Goal: Task Accomplishment & Management: Use online tool/utility

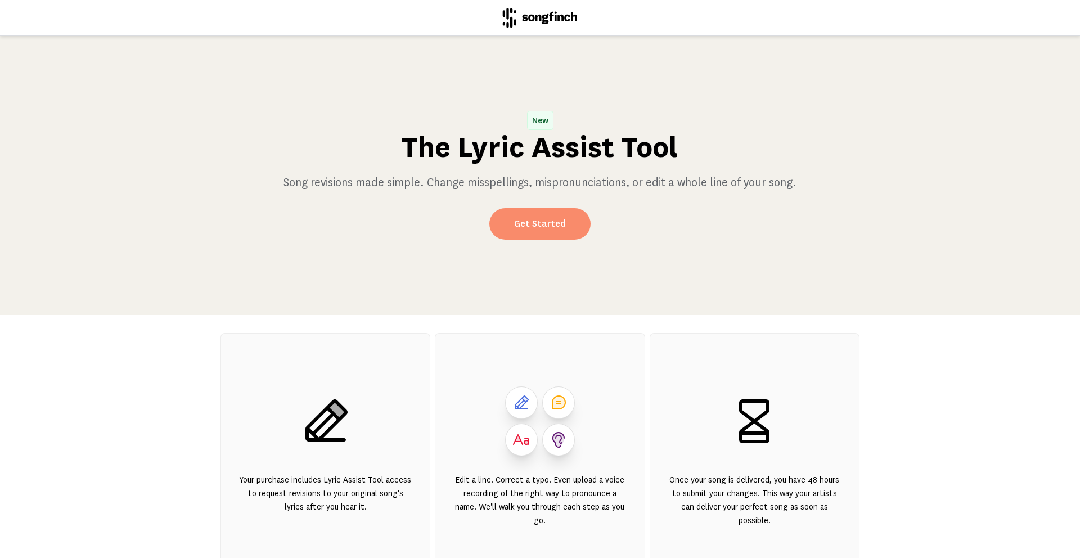
click at [553, 220] on link "Get Started" at bounding box center [539, 223] width 101 height 31
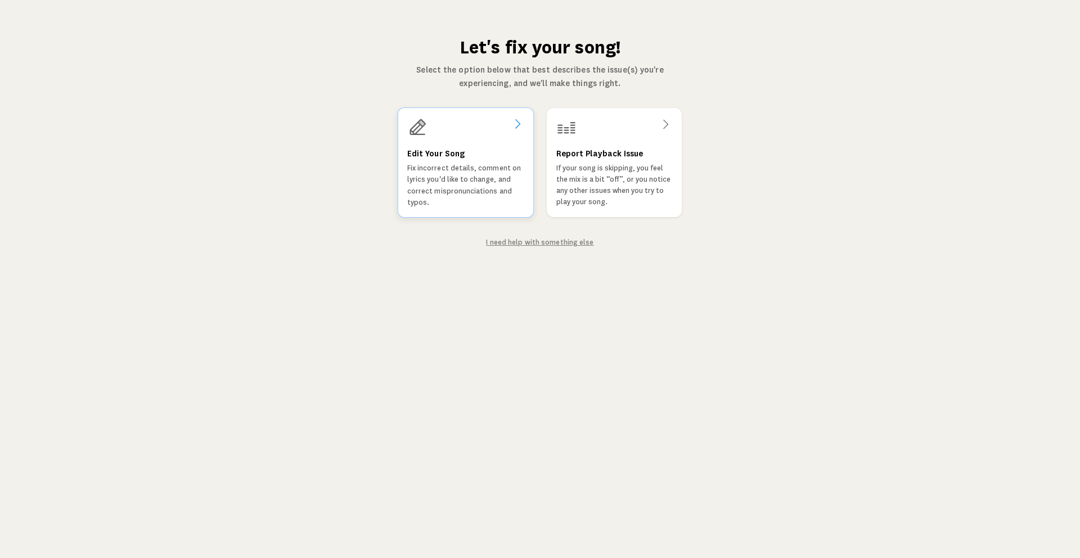
click at [494, 150] on div "Edit Your Song Fix incorrect details, comment on lyrics you'd like to change, a…" at bounding box center [465, 177] width 117 height 61
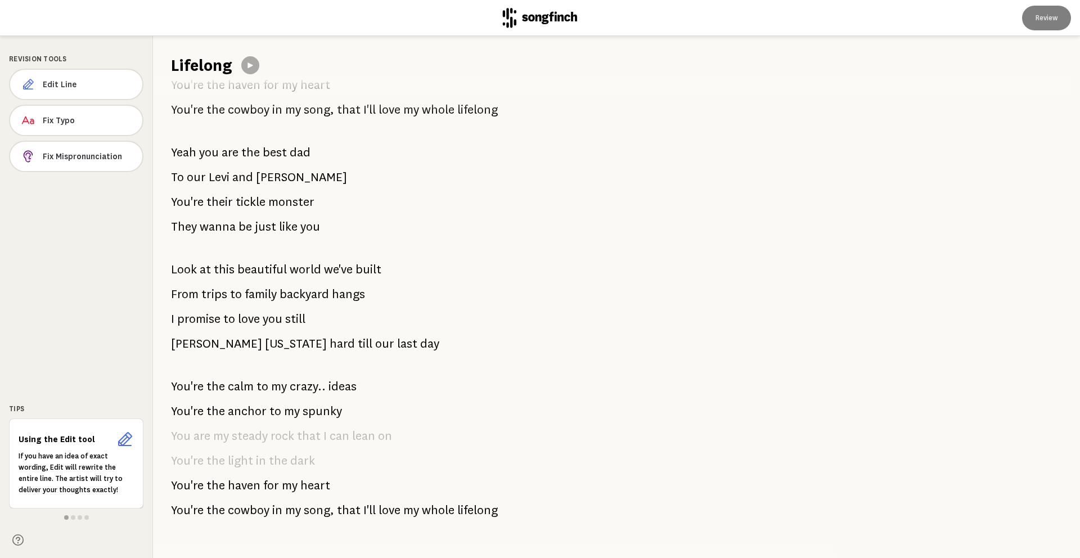
scroll to position [1192, 0]
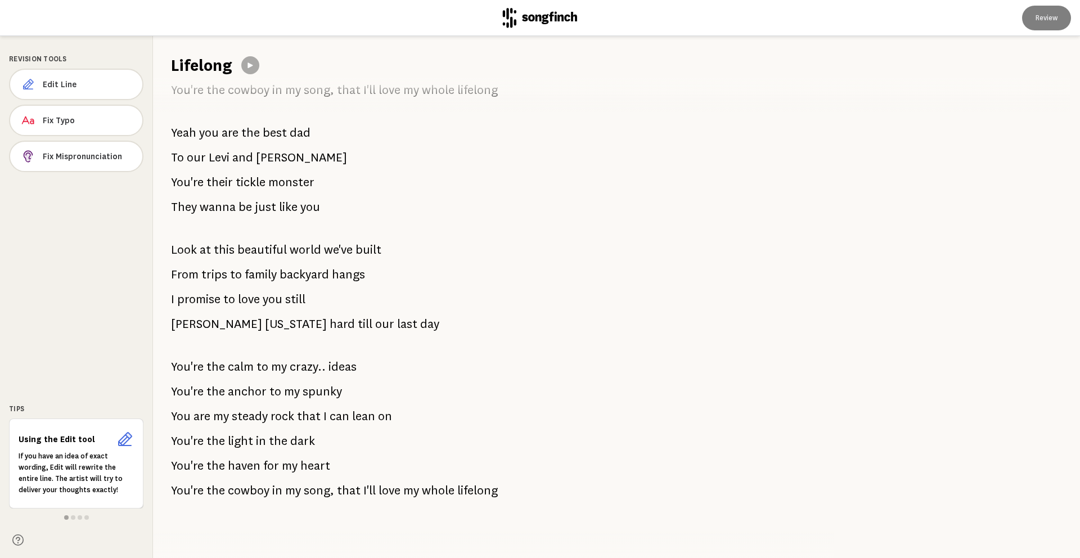
drag, startPoint x: 503, startPoint y: 491, endPoint x: 204, endPoint y: 200, distance: 418.0
click at [204, 200] on div "It was at Livingstones retreat When out of all the open spots You chose to sit …" at bounding box center [487, 316] width 668 height 481
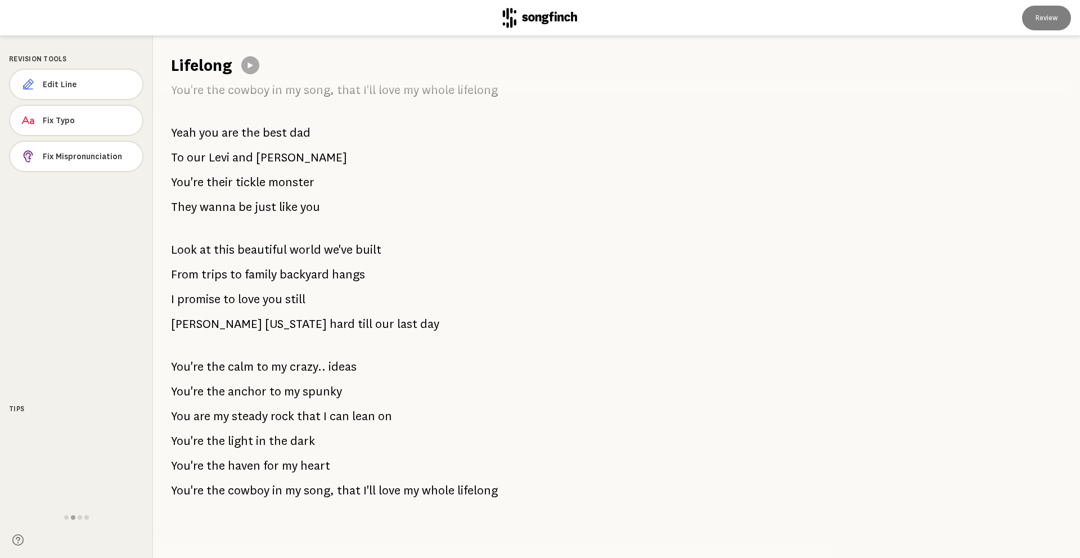
drag, startPoint x: 268, startPoint y: 213, endPoint x: 133, endPoint y: 185, distance: 138.4
click at [133, 185] on div "Revision Tools Edit Line Fix Typo Fix Mispronunciation Tips Using the Edit tool…" at bounding box center [540, 297] width 1080 height 522
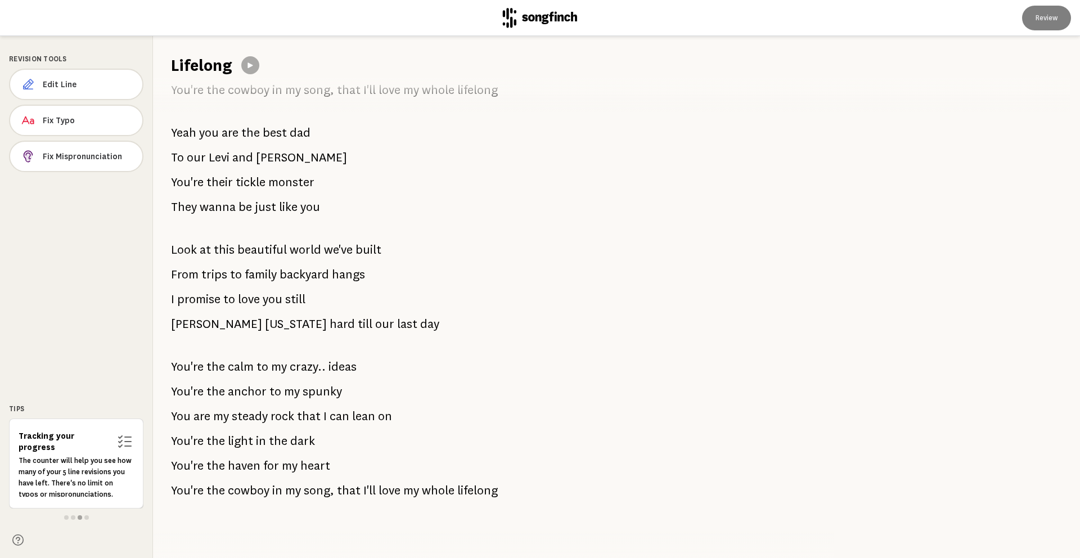
drag, startPoint x: 313, startPoint y: 303, endPoint x: 305, endPoint y: 302, distance: 7.3
click at [111, 82] on span "Edit Line" at bounding box center [88, 84] width 91 height 11
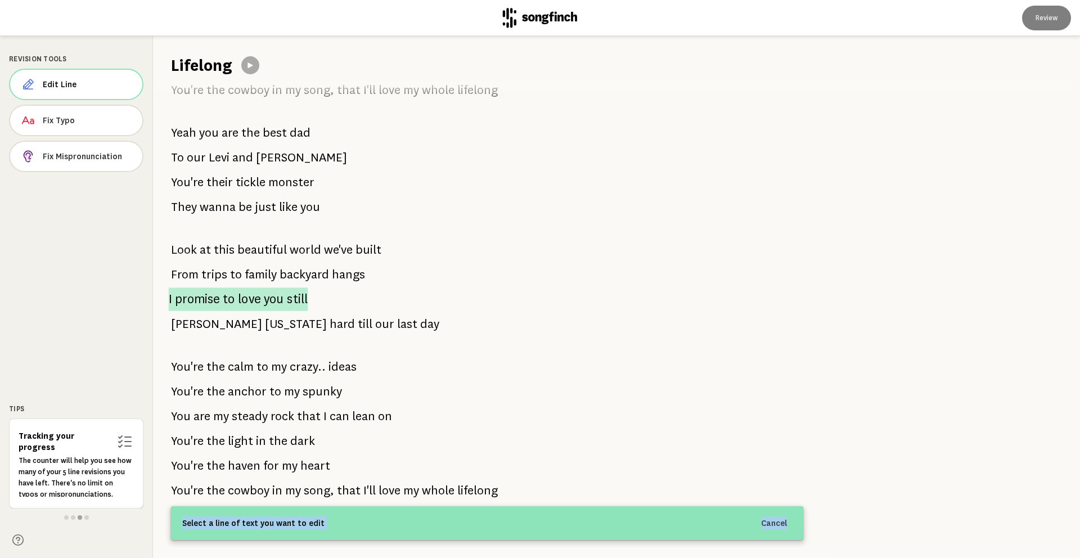
click at [291, 299] on span "still" at bounding box center [297, 299] width 21 height 24
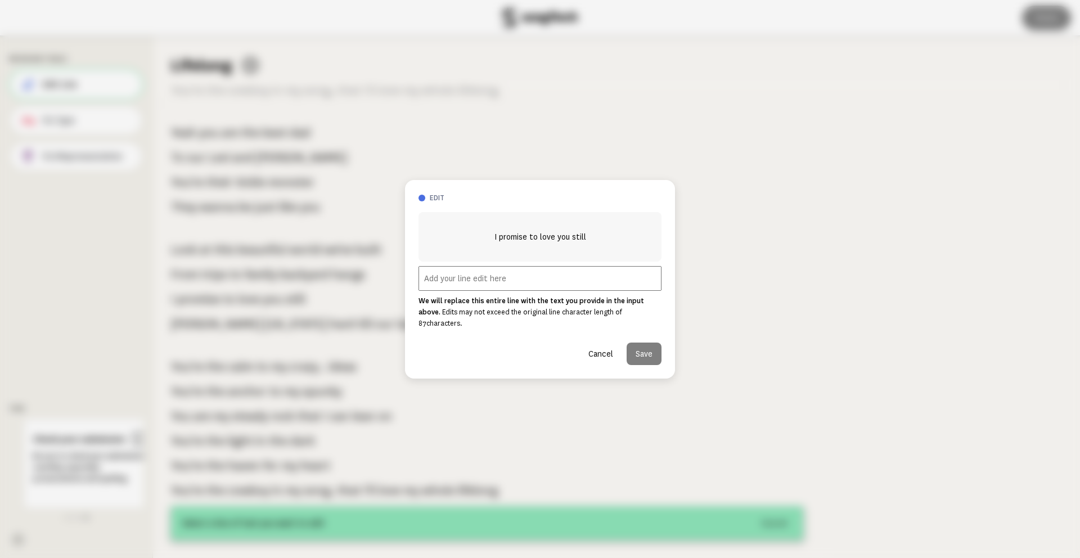
click at [507, 281] on input "text" at bounding box center [539, 278] width 243 height 25
paste input "On a scale of [PERSON_NAME] to [PERSON_NAME]"
type input "On a scale of [PERSON_NAME] to [PERSON_NAME]"
click at [652, 350] on button "Save" at bounding box center [643, 353] width 35 height 22
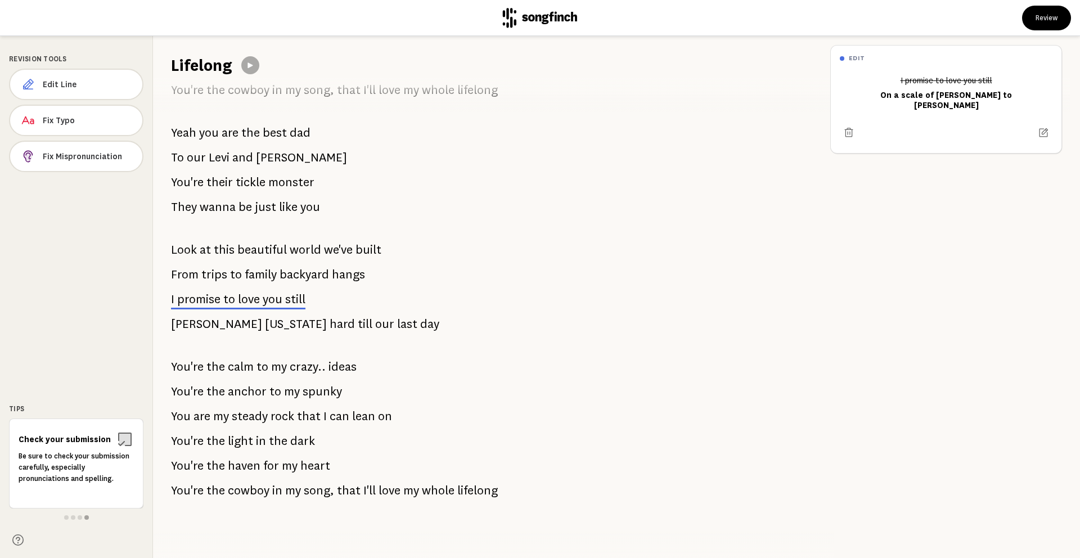
click at [397, 322] on span "last" at bounding box center [407, 324] width 20 height 22
click at [80, 89] on span "Edit Line" at bounding box center [88, 84] width 91 height 11
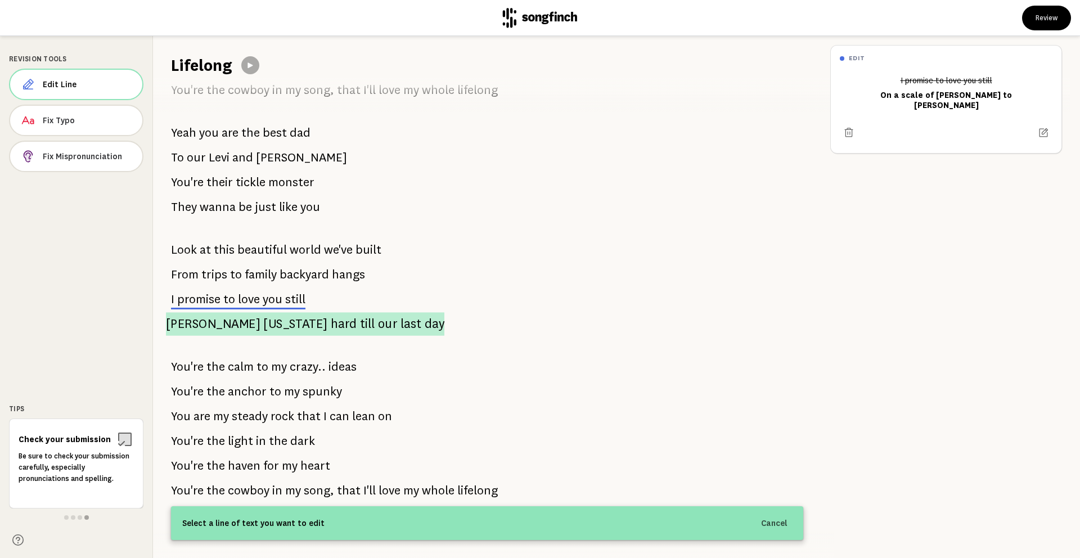
click at [378, 319] on span "our" at bounding box center [388, 324] width 20 height 24
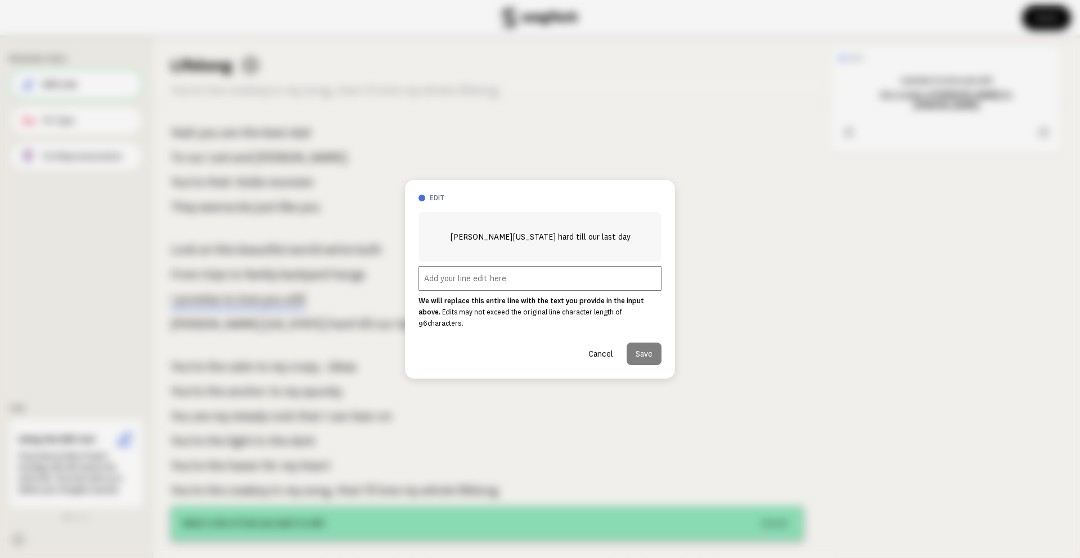
click at [479, 274] on input "text" at bounding box center [539, 278] width 243 height 25
paste input "I promise to love you as hard as [PERSON_NAME][US_STATE]"
type input "I promise to love you as hard as [PERSON_NAME][US_STATE]"
click at [642, 342] on button "Save" at bounding box center [643, 353] width 35 height 22
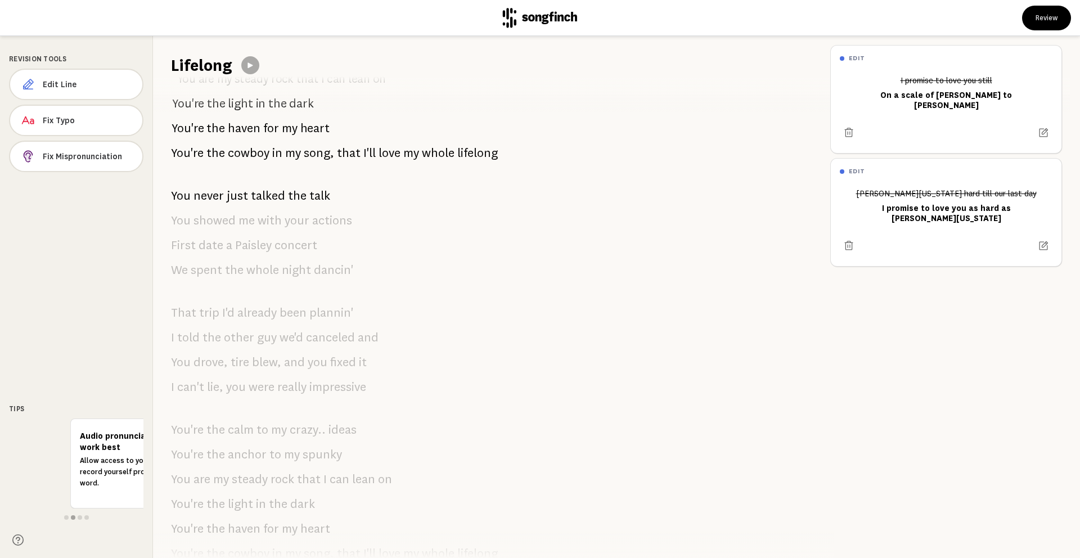
scroll to position [0, 0]
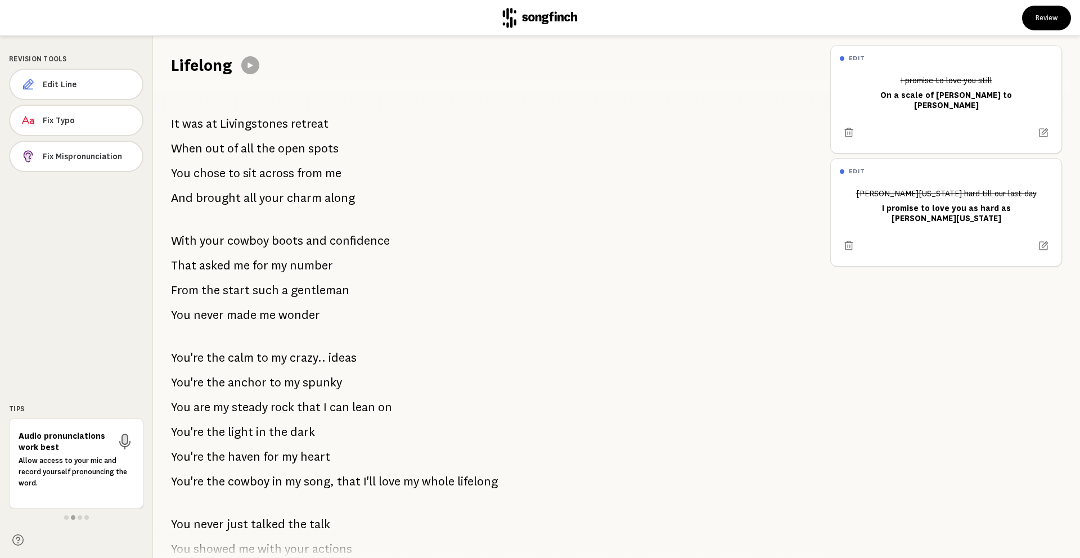
click at [277, 120] on span "Livingstones" at bounding box center [254, 123] width 68 height 22
drag, startPoint x: 285, startPoint y: 124, endPoint x: 213, endPoint y: 110, distance: 73.9
click at [213, 110] on div "It was at Livingstones retreat When out of all the open spots You chose to sit …" at bounding box center [487, 316] width 668 height 481
click at [112, 88] on span "Edit Line" at bounding box center [88, 84] width 91 height 11
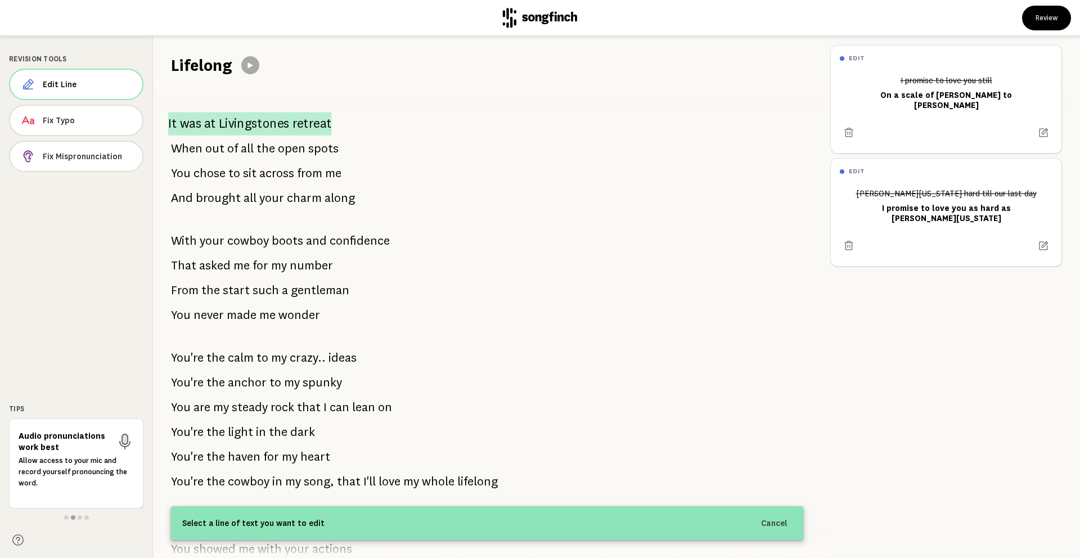
click at [281, 121] on span "Livingstones" at bounding box center [254, 124] width 71 height 24
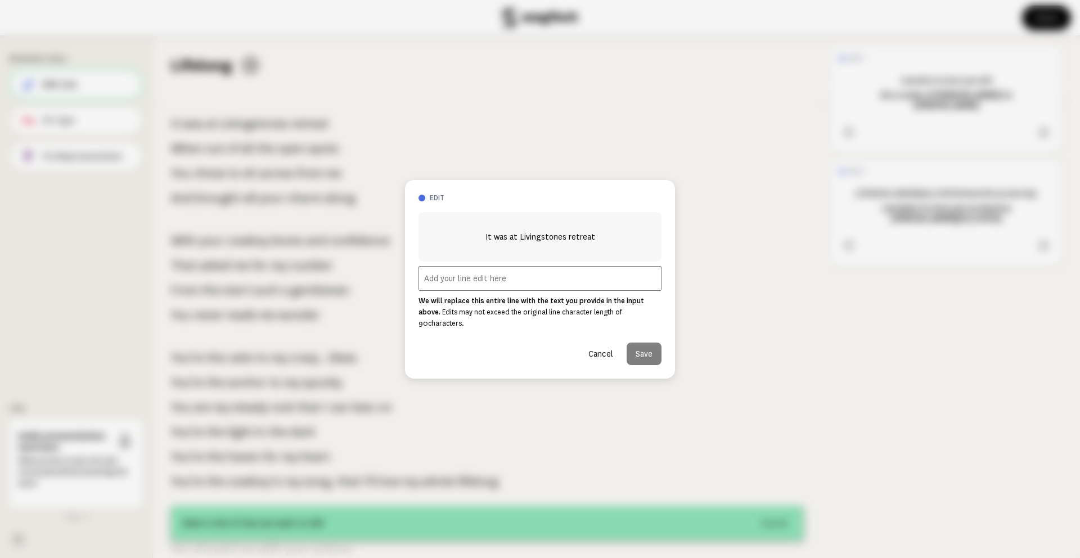
click at [513, 279] on input "text" at bounding box center [539, 278] width 243 height 25
type input "It was at a [DEMOGRAPHIC_DATA] retreat"
click at [651, 348] on button "Save" at bounding box center [643, 353] width 35 height 22
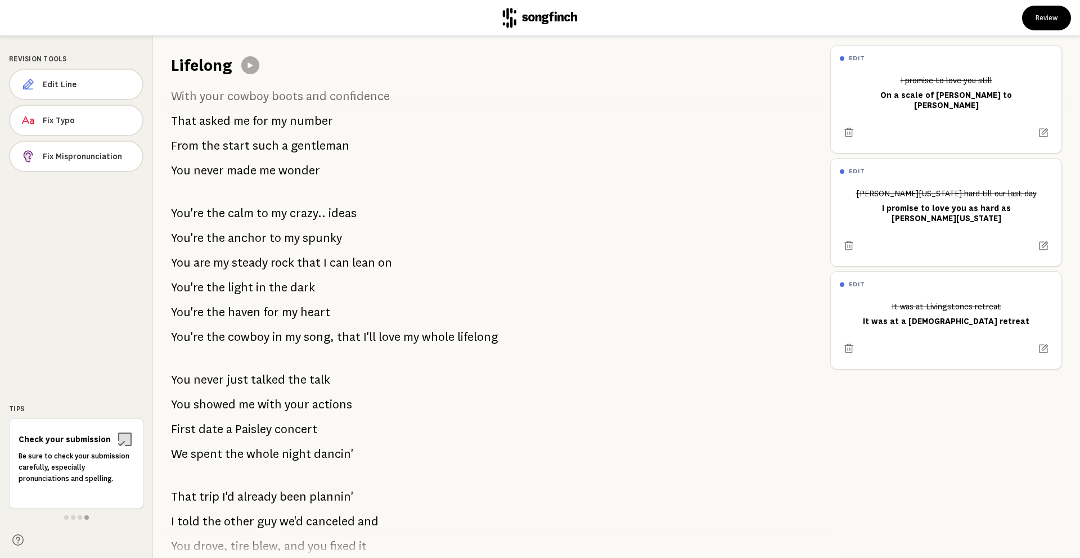
scroll to position [142, 0]
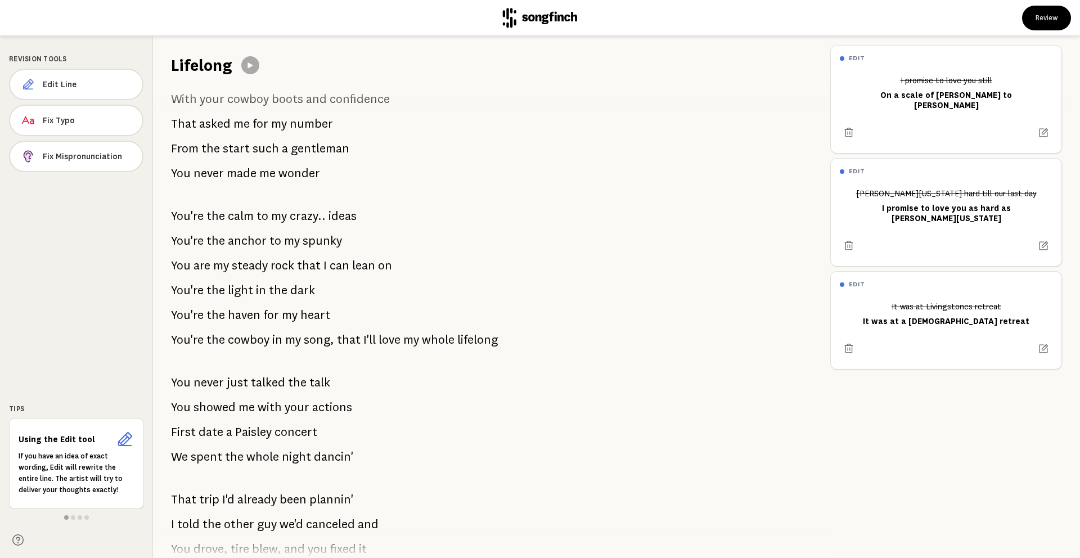
click at [313, 169] on span "wonder" at bounding box center [299, 173] width 42 height 22
click at [318, 173] on span "wonder" at bounding box center [299, 173] width 42 height 22
click at [307, 166] on span "wonder" at bounding box center [299, 173] width 42 height 22
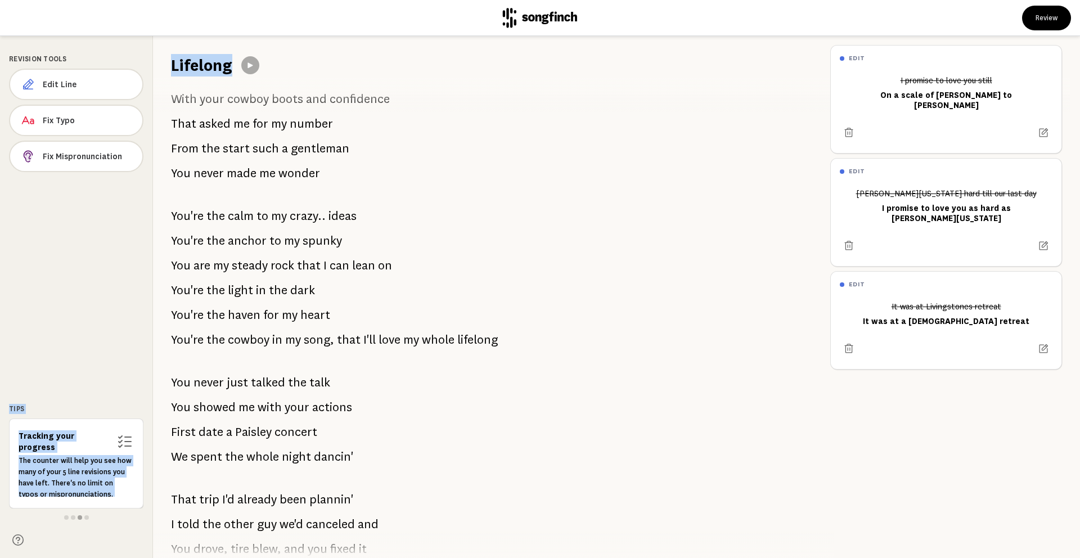
drag, startPoint x: 321, startPoint y: 175, endPoint x: 148, endPoint y: 180, distance: 173.3
click at [147, 179] on div "Revision Tools Edit Line Fix Typo Fix Mispronunciation Tips Tracking your progr…" at bounding box center [540, 297] width 1080 height 522
click at [324, 162] on div "It was at Livingstones retreat When out of all the open spots You chose to sit …" at bounding box center [487, 316] width 668 height 481
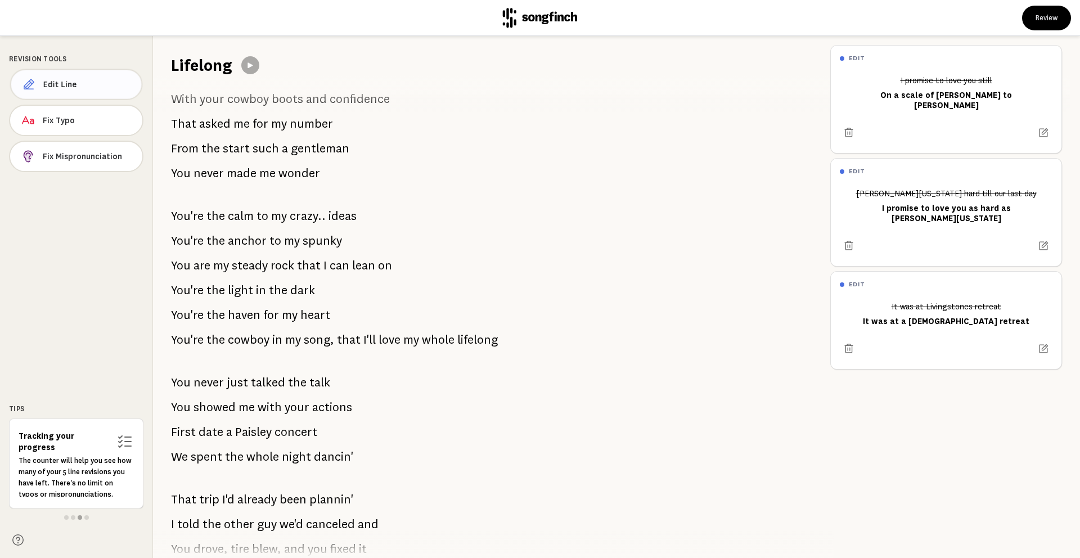
click at [82, 84] on span "Edit Line" at bounding box center [87, 84] width 89 height 11
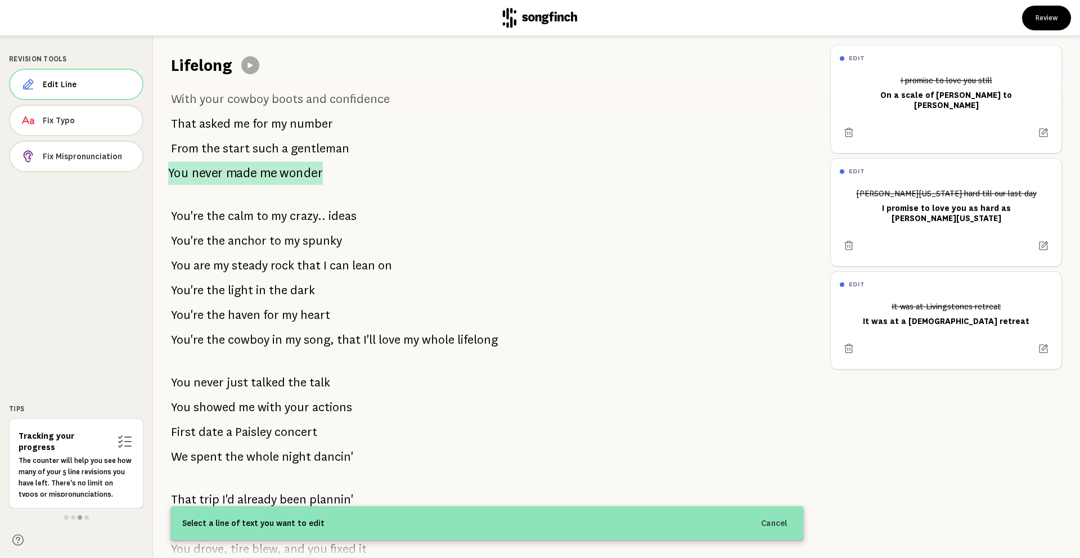
click at [309, 171] on span "wonder" at bounding box center [300, 173] width 43 height 24
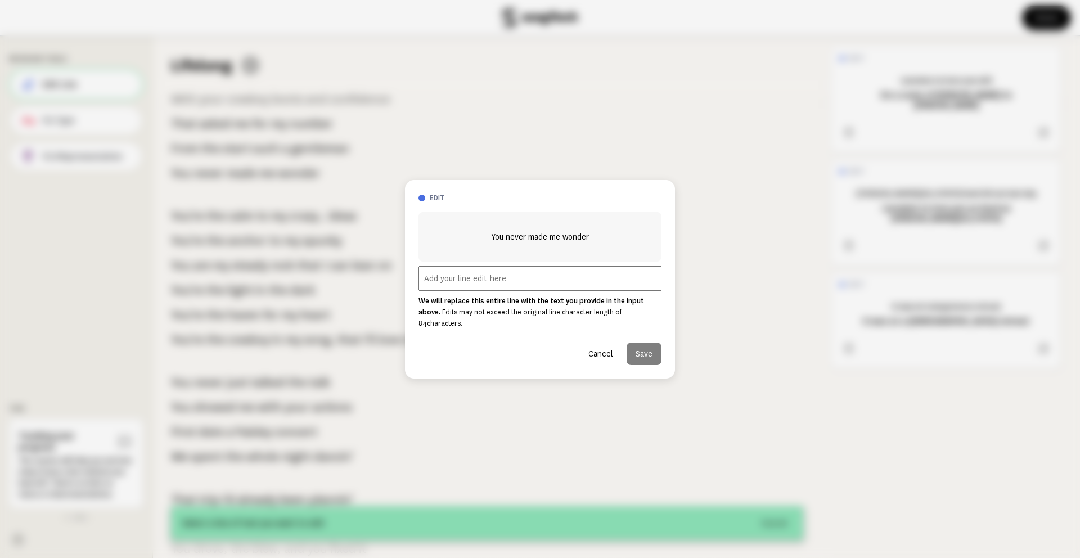
click at [559, 285] on input "text" at bounding box center [539, 278] width 243 height 25
type input "Even when I tried to run"
click at [643, 342] on button "Save" at bounding box center [643, 353] width 35 height 22
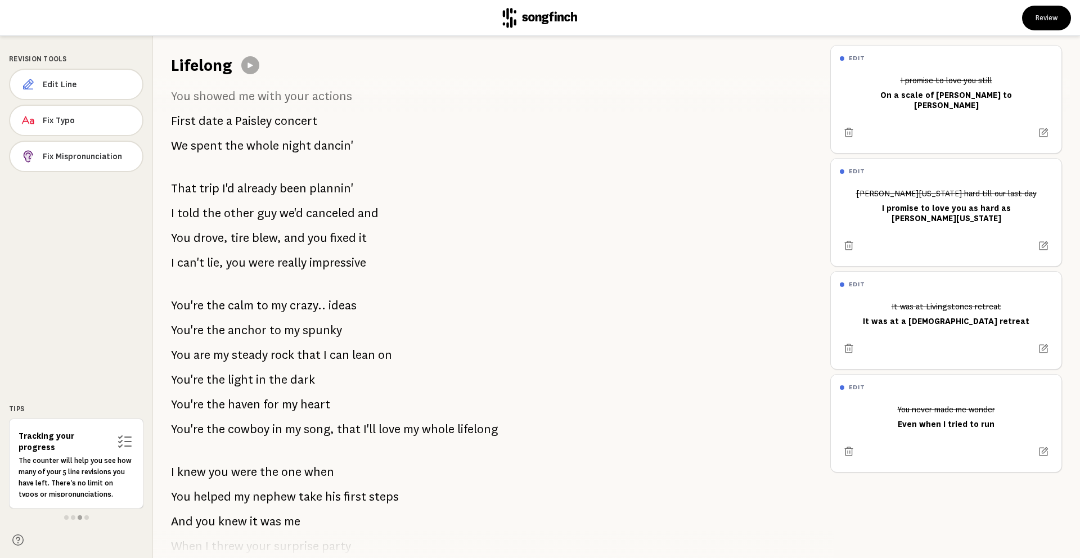
scroll to position [452, 0]
click at [355, 195] on div "It was at Livingstones retreat When out of all the open spots You chose to sit …" at bounding box center [487, 316] width 668 height 481
drag, startPoint x: 358, startPoint y: 190, endPoint x: 155, endPoint y: 182, distance: 202.6
click at [155, 182] on div "It was at Livingstones retreat When out of all the open spots You chose to sit …" at bounding box center [487, 316] width 668 height 481
click at [88, 82] on span "Edit Line" at bounding box center [88, 84] width 91 height 11
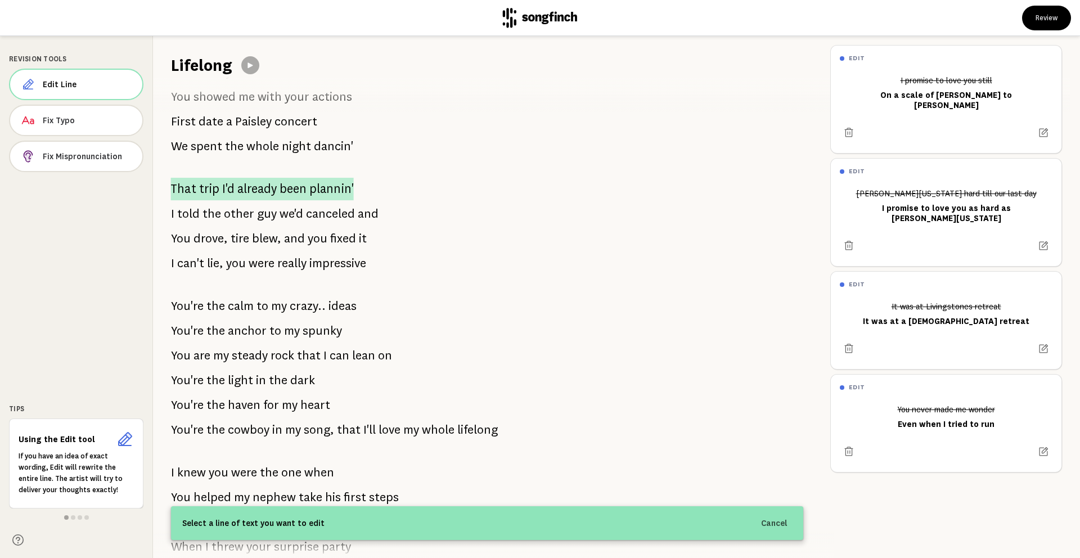
click at [340, 192] on span "plannin'" at bounding box center [331, 189] width 44 height 22
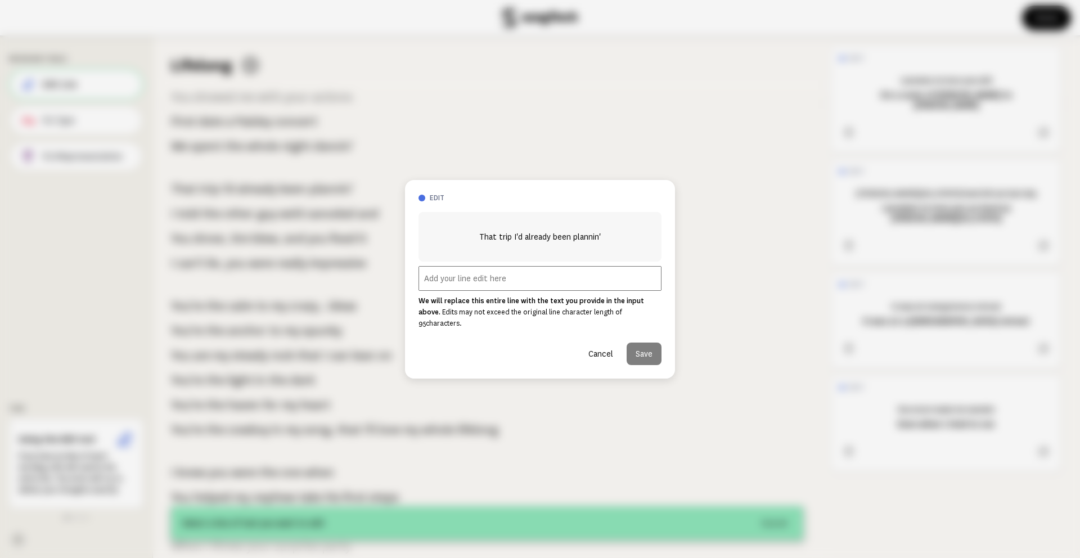
click at [509, 283] on input "text" at bounding box center [539, 278] width 243 height 25
paste input "I asked you to join a July trip"
type input "I asked you to join a July trip"
click at [643, 354] on button "Save" at bounding box center [643, 353] width 35 height 22
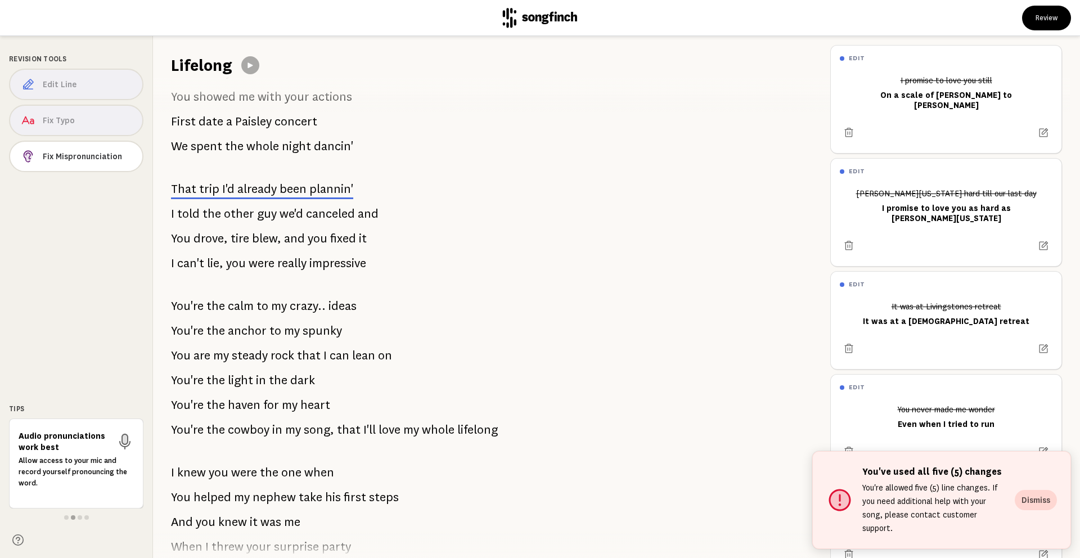
click at [224, 214] on span "other" at bounding box center [239, 213] width 30 height 22
click at [100, 84] on div "Edit Line Fix Typo Fix Mispronunciation" at bounding box center [76, 123] width 134 height 108
click at [1036, 503] on button "Dismiss" at bounding box center [1035, 500] width 42 height 20
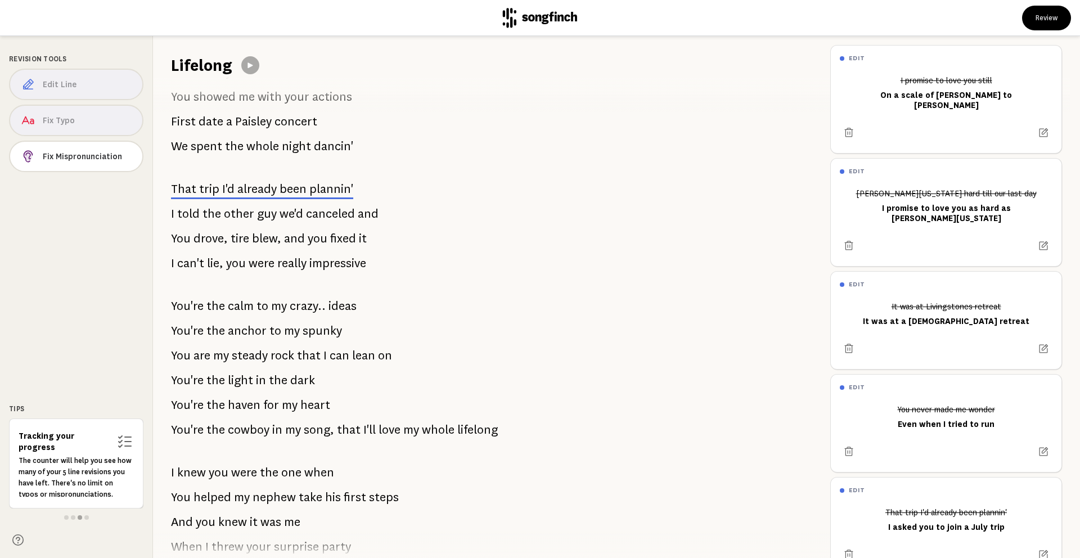
click at [318, 217] on span "canceled" at bounding box center [330, 213] width 49 height 22
click at [92, 80] on div "Edit Line Fix Typo Fix Mispronunciation" at bounding box center [76, 123] width 134 height 108
click at [68, 480] on p "The counter will help you see how many of your 5 line revisions you have left. …" at bounding box center [76, 477] width 115 height 45
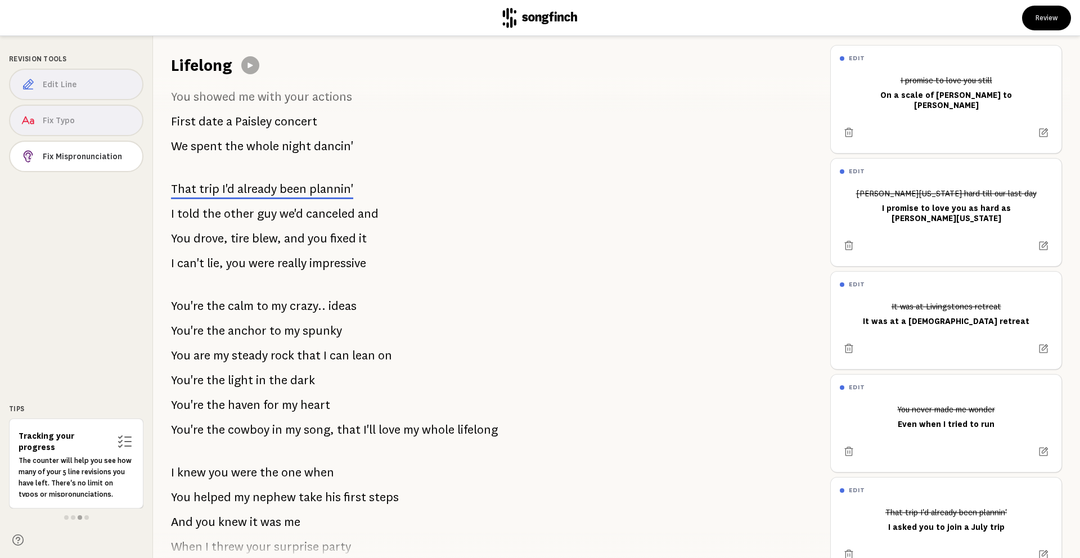
click at [263, 191] on span "already" at bounding box center [256, 188] width 39 height 13
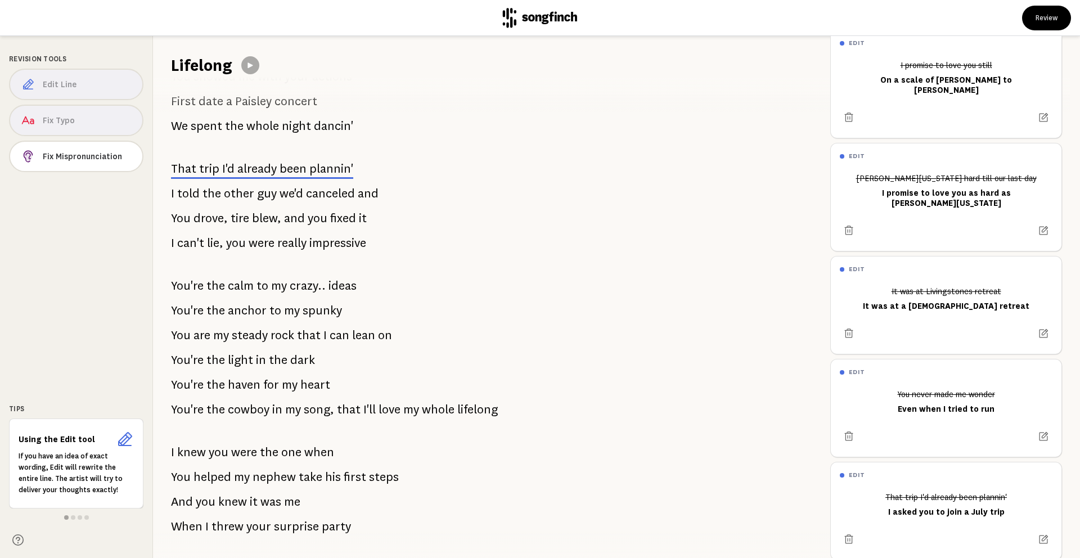
scroll to position [467, 0]
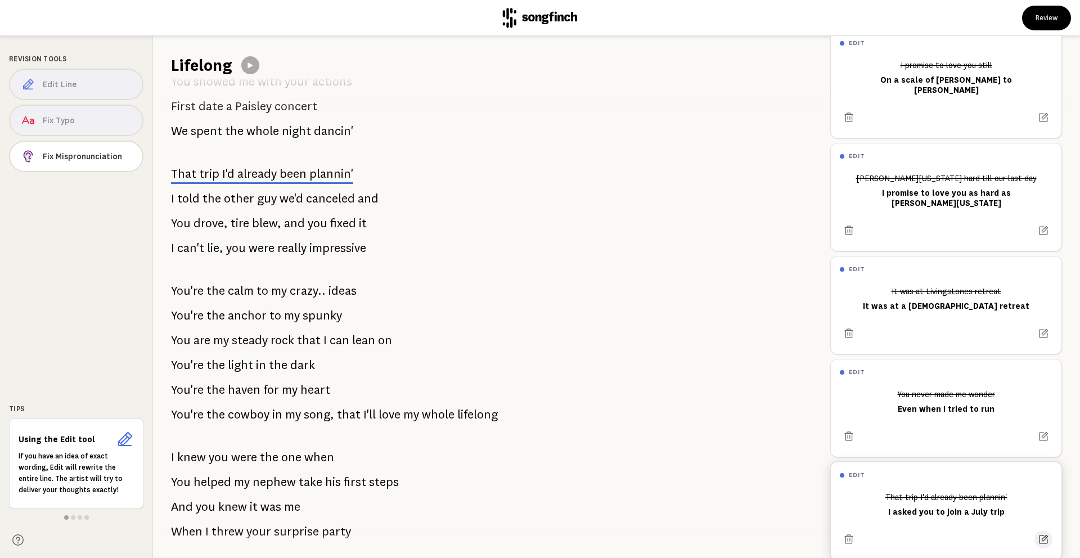
click at [1043, 534] on icon at bounding box center [1043, 539] width 11 height 11
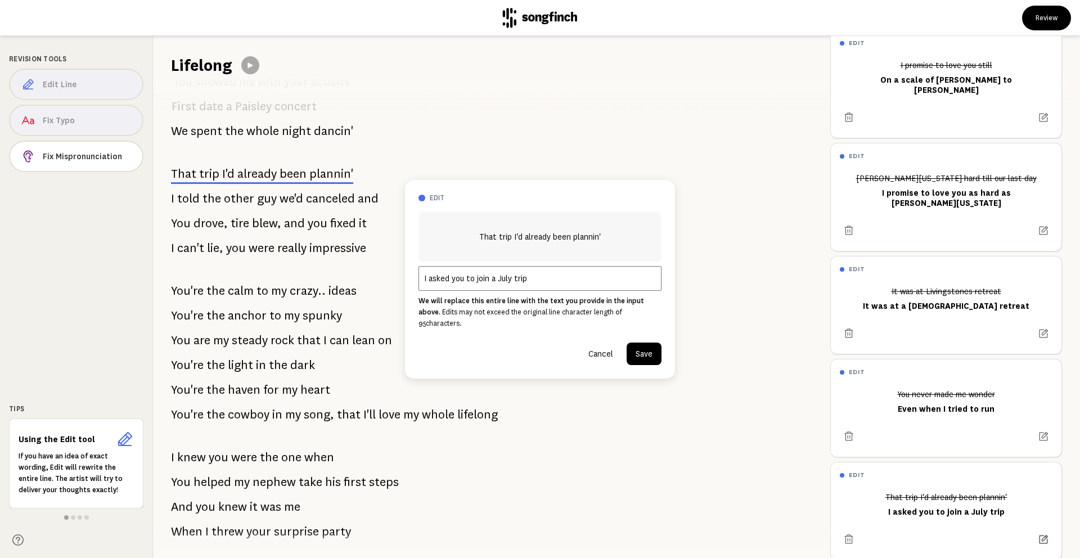
scroll to position [525, 0]
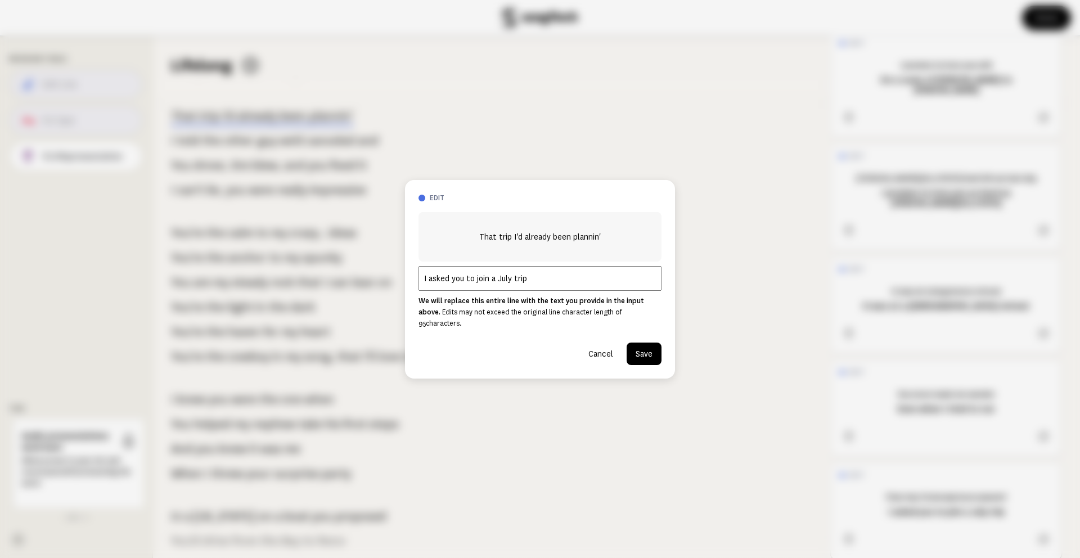
click at [639, 354] on button "Save" at bounding box center [643, 353] width 35 height 22
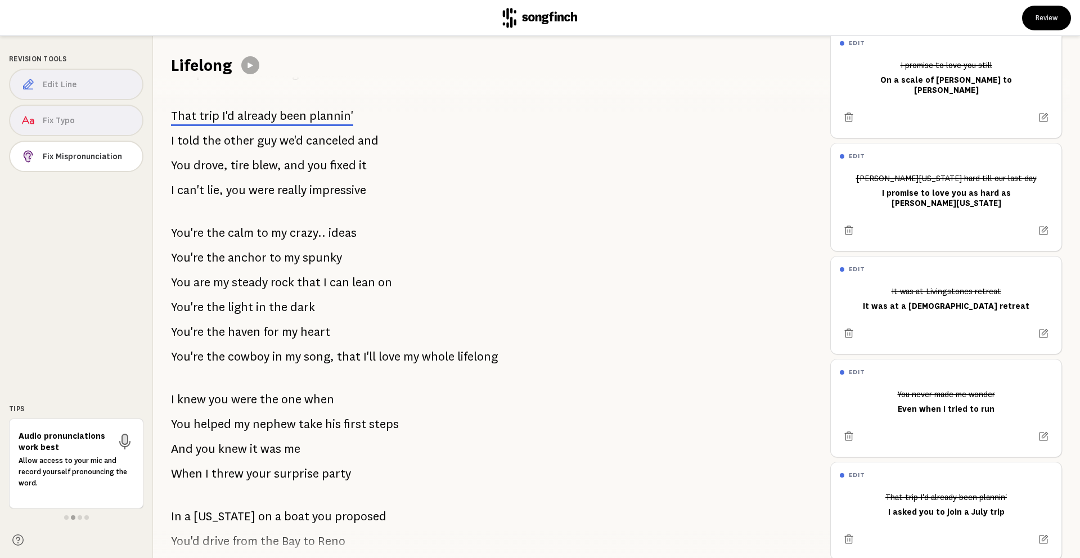
click at [235, 147] on span "other" at bounding box center [239, 140] width 30 height 22
click at [79, 118] on div "Edit Line Fix Typo Fix Mispronunciation" at bounding box center [76, 123] width 134 height 108
click at [81, 86] on div "Edit Line Fix Typo Fix Mispronunciation" at bounding box center [76, 123] width 134 height 108
click at [203, 142] on span "the" at bounding box center [211, 140] width 19 height 22
click at [202, 142] on span "the" at bounding box center [211, 140] width 19 height 22
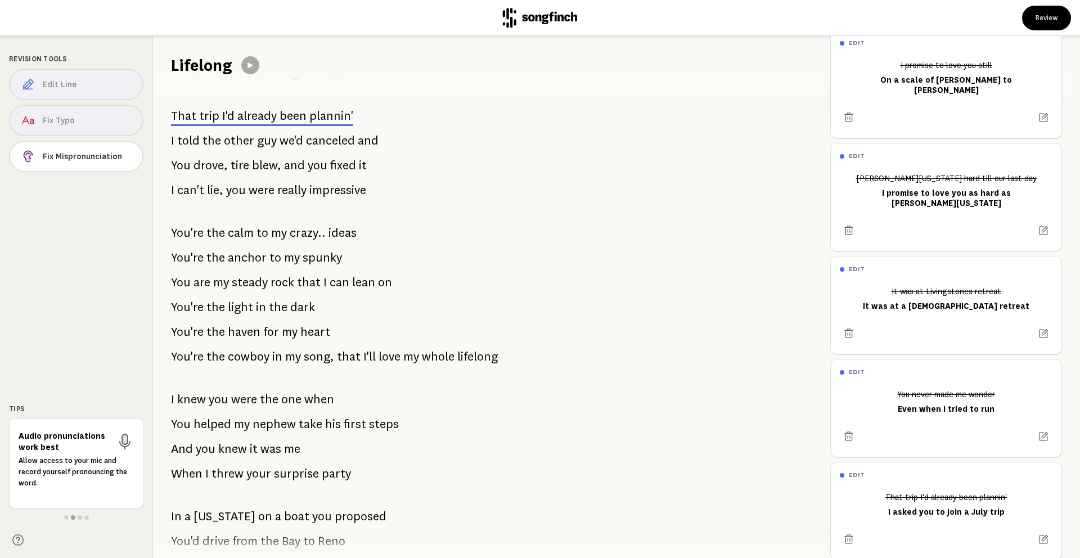
click at [202, 142] on span "the" at bounding box center [211, 140] width 19 height 22
click at [239, 123] on p "That trip I'd already been plannin'" at bounding box center [262, 116] width 182 height 22
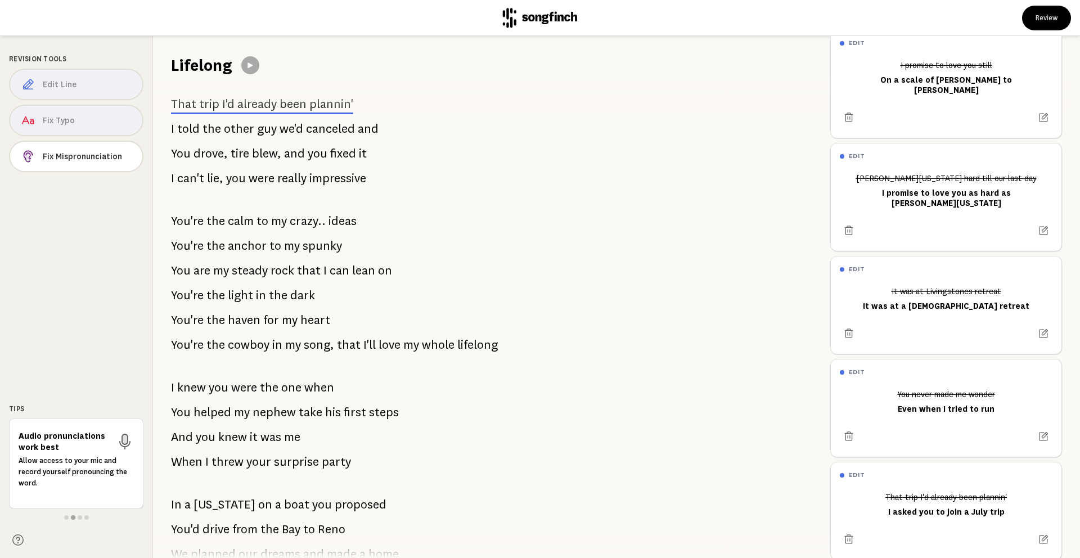
scroll to position [533, 0]
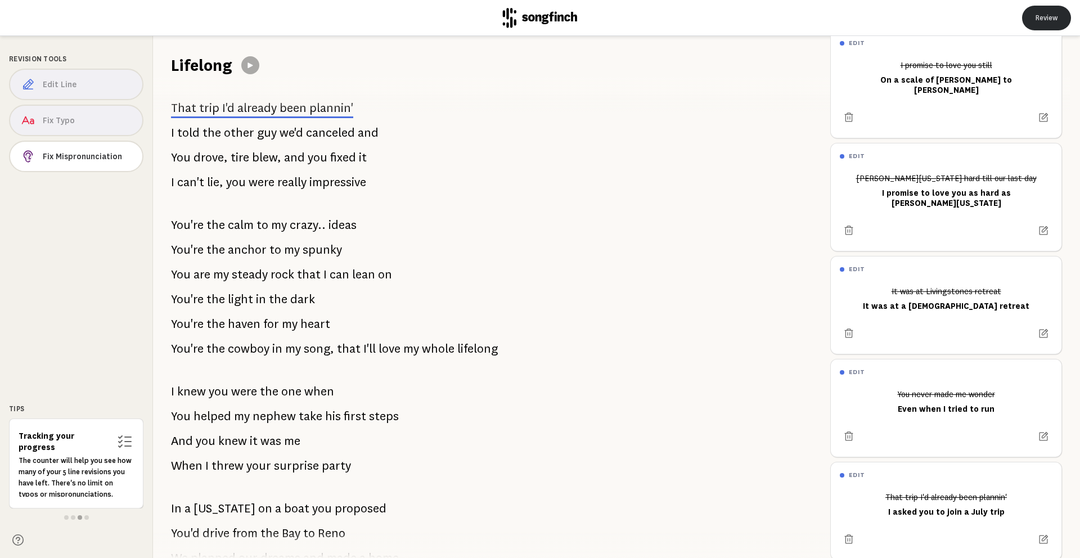
click at [1059, 19] on button "Review" at bounding box center [1046, 18] width 49 height 25
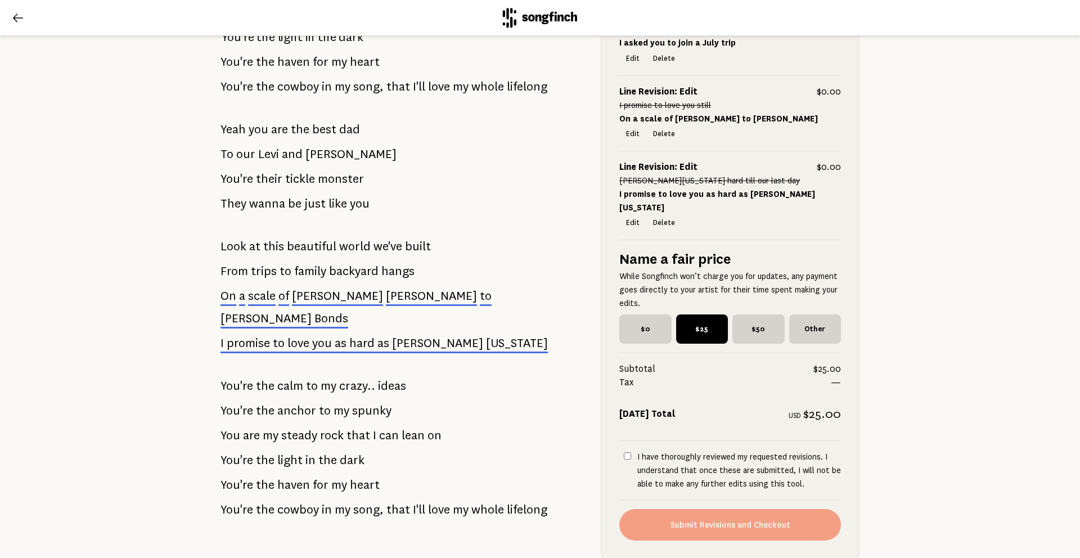
scroll to position [1301, 0]
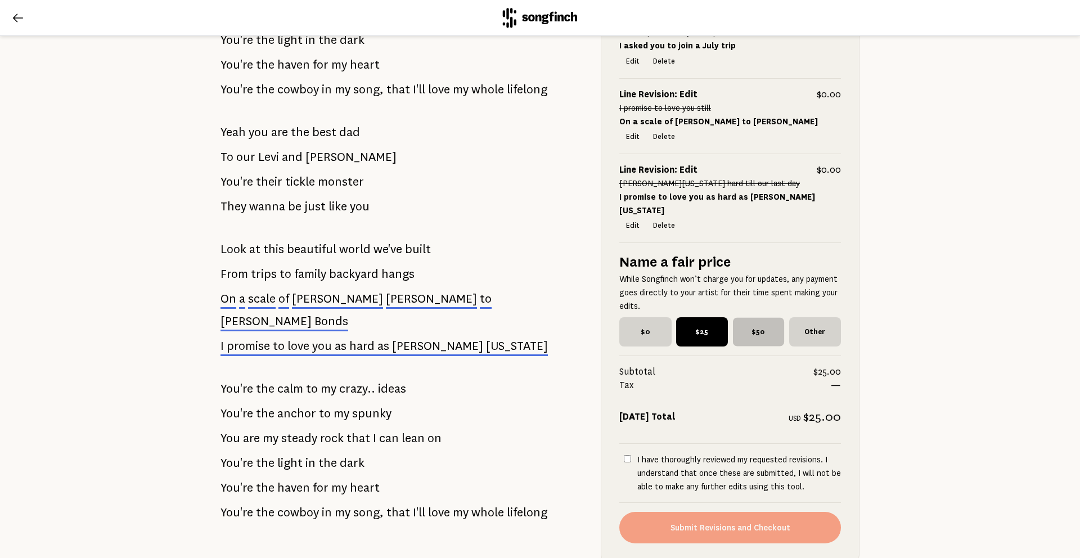
click at [758, 317] on span "$50" at bounding box center [758, 331] width 51 height 29
click at [739, 317] on input "$50" at bounding box center [735, 320] width 7 height 7
radio input "true"
click at [626, 455] on input "I have thoroughly reviewed my requested revisions. I understand that once these…" at bounding box center [627, 458] width 7 height 7
checkbox input "true"
